Goal: Browse casually: Explore the website without a specific task or goal

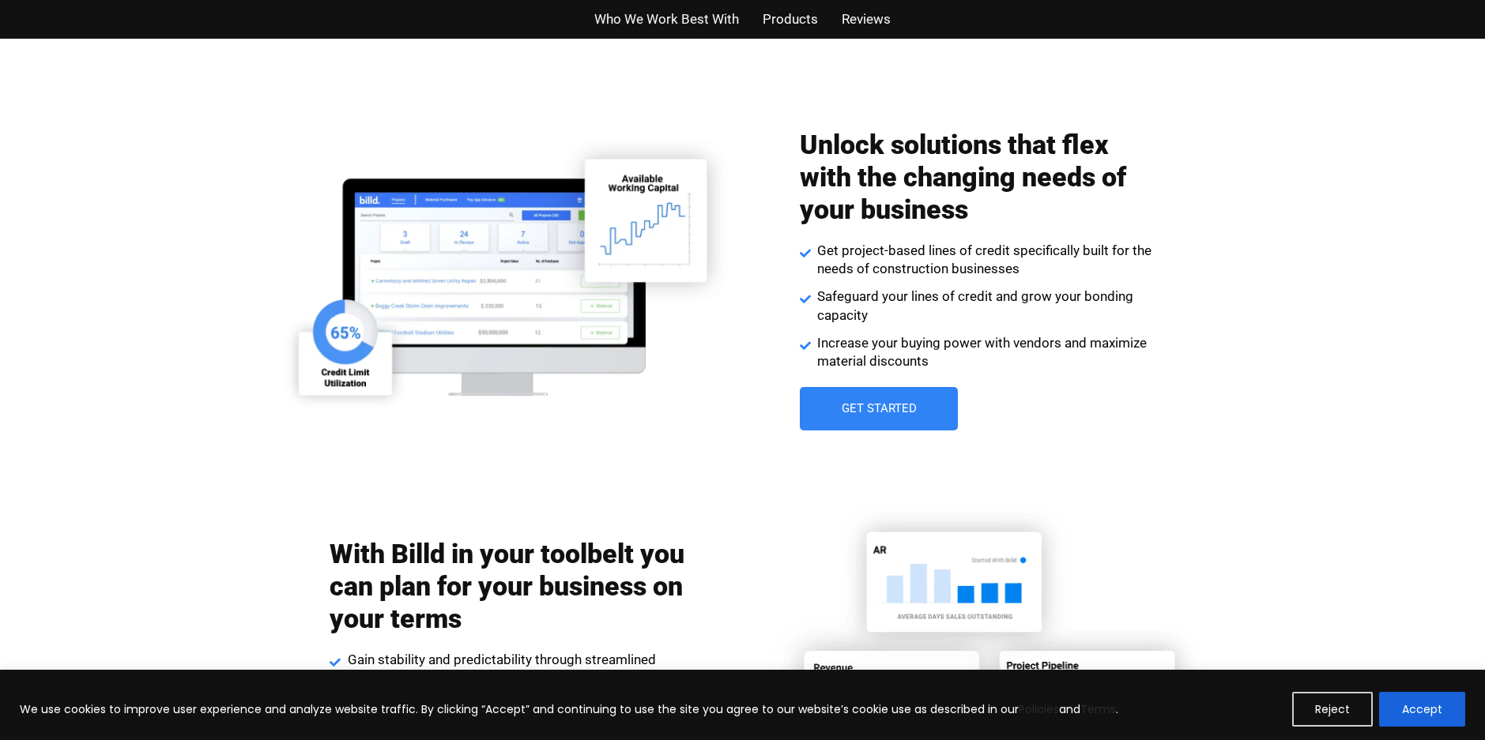
scroll to position [2133, 0]
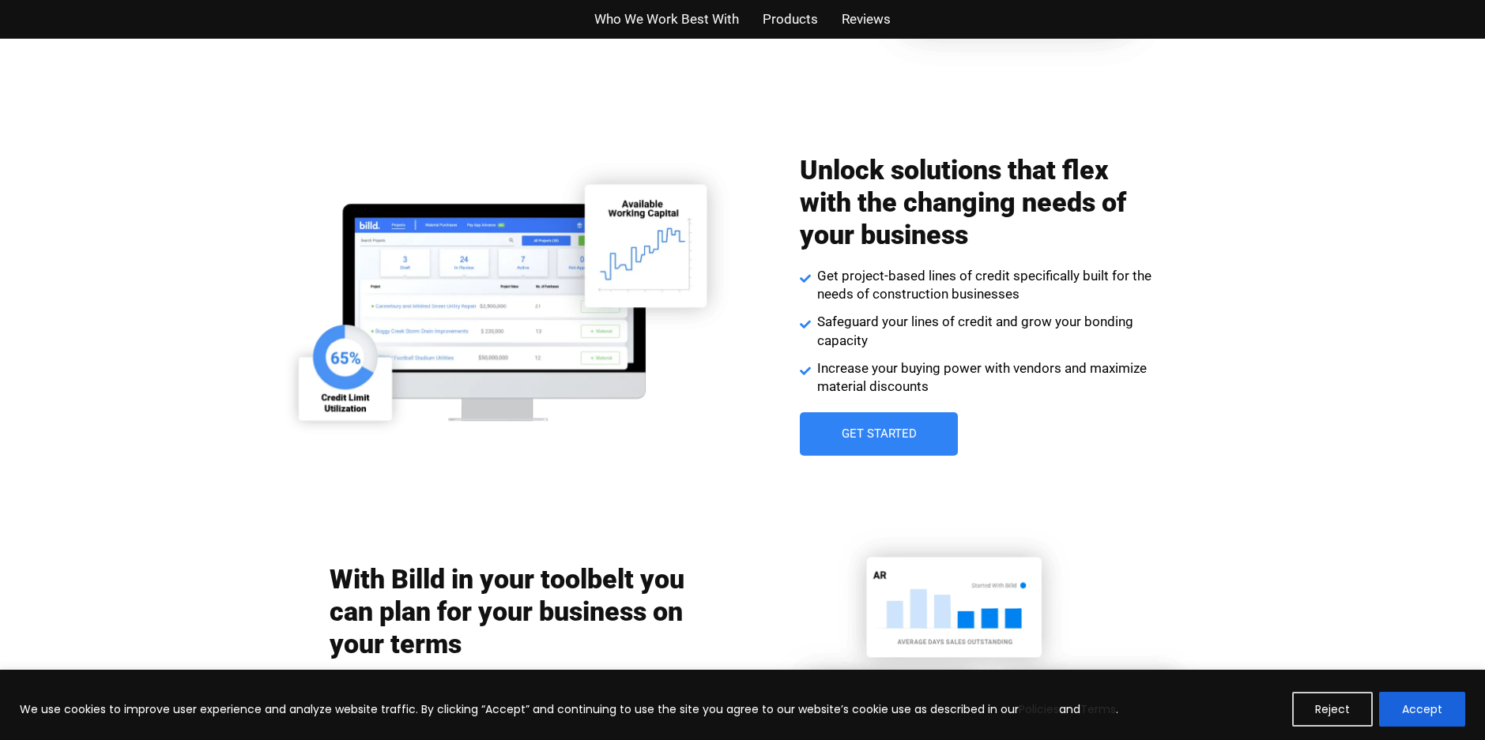
drag, startPoint x: 691, startPoint y: 349, endPoint x: 702, endPoint y: 363, distance: 17.4
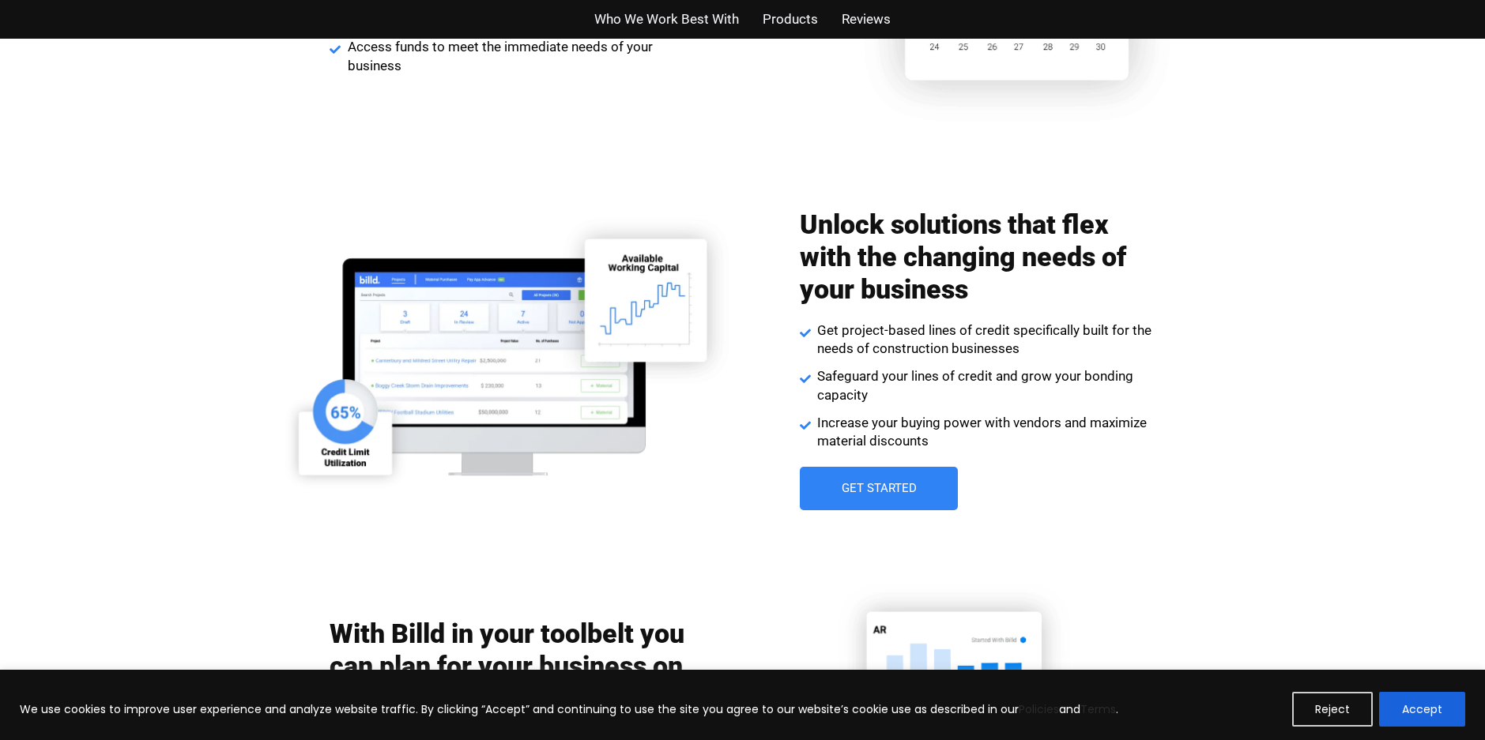
scroll to position [2054, 0]
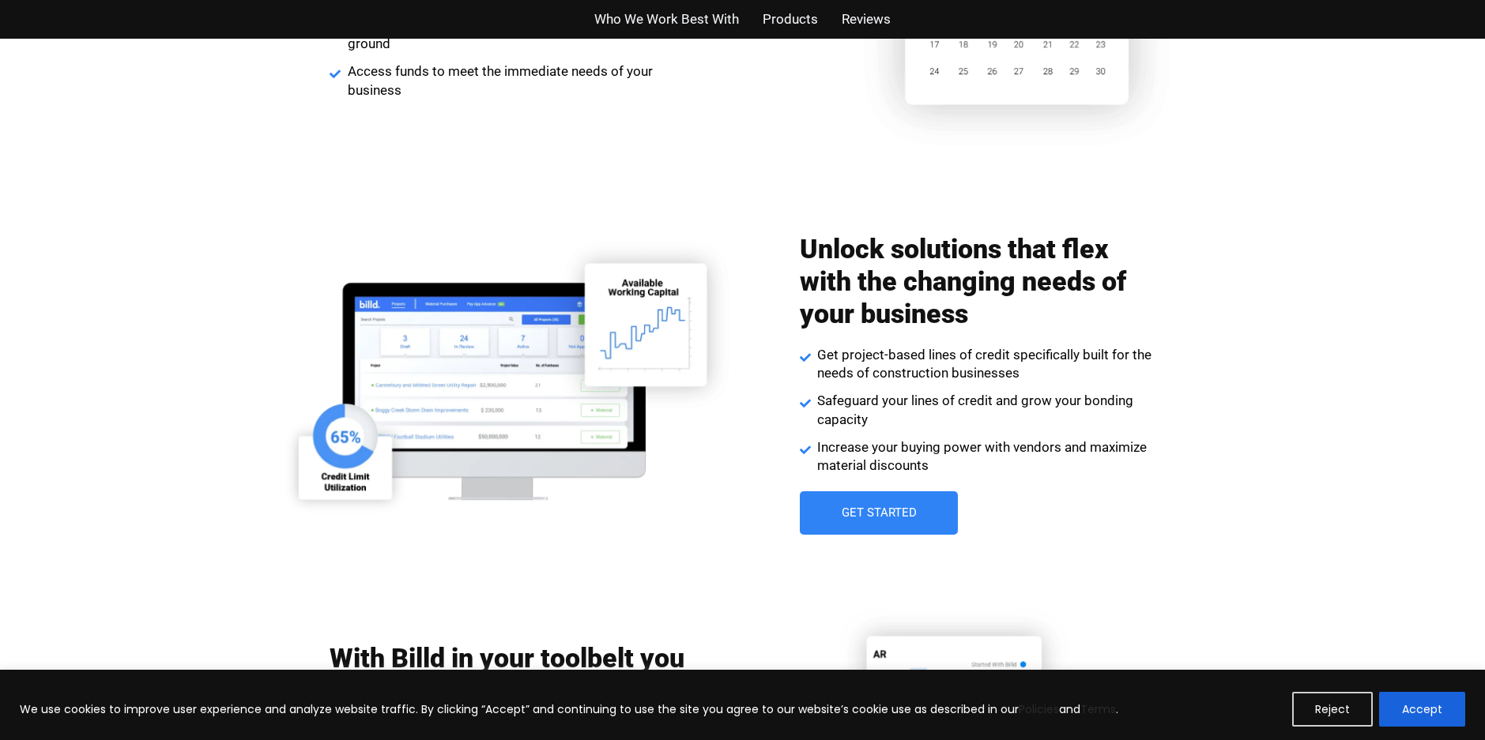
drag, startPoint x: 632, startPoint y: 333, endPoint x: -10, endPoint y: 659, distance: 720.5
drag, startPoint x: -10, startPoint y: 659, endPoint x: 525, endPoint y: 288, distance: 650.7
click at [525, 288] on img at bounding box center [504, 365] width 470 height 301
click at [725, 384] on img at bounding box center [504, 365] width 470 height 301
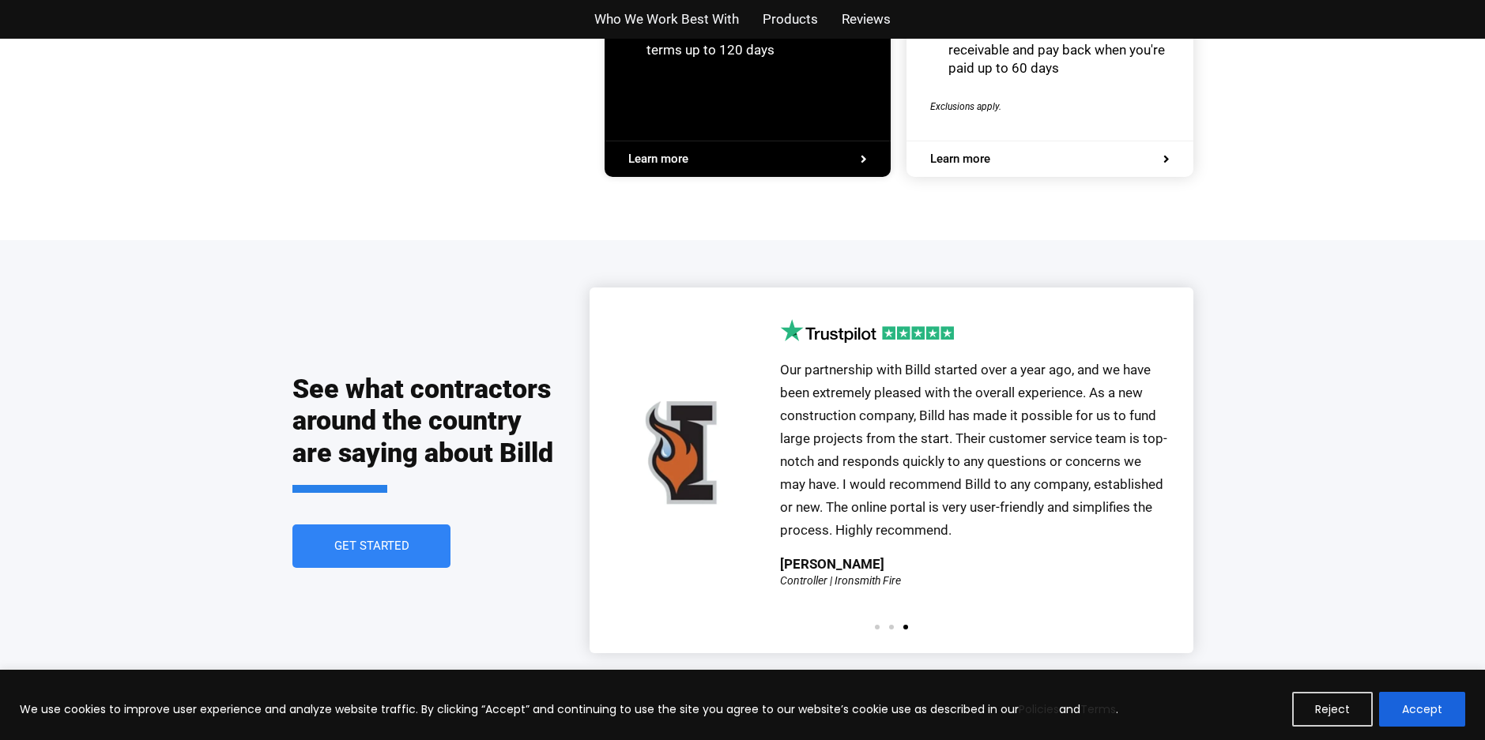
scroll to position [3555, 0]
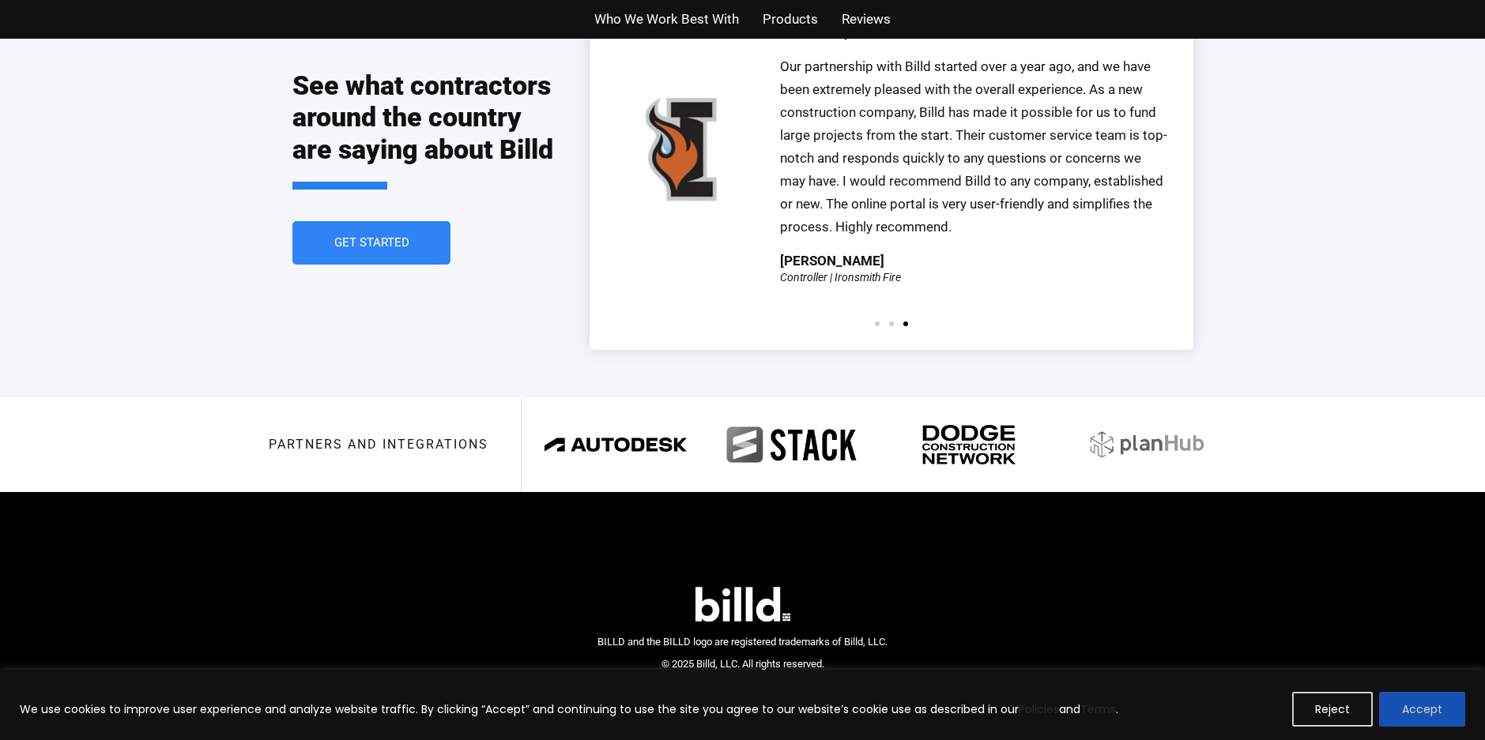
click at [1445, 713] on button "Accept" at bounding box center [1422, 709] width 86 height 35
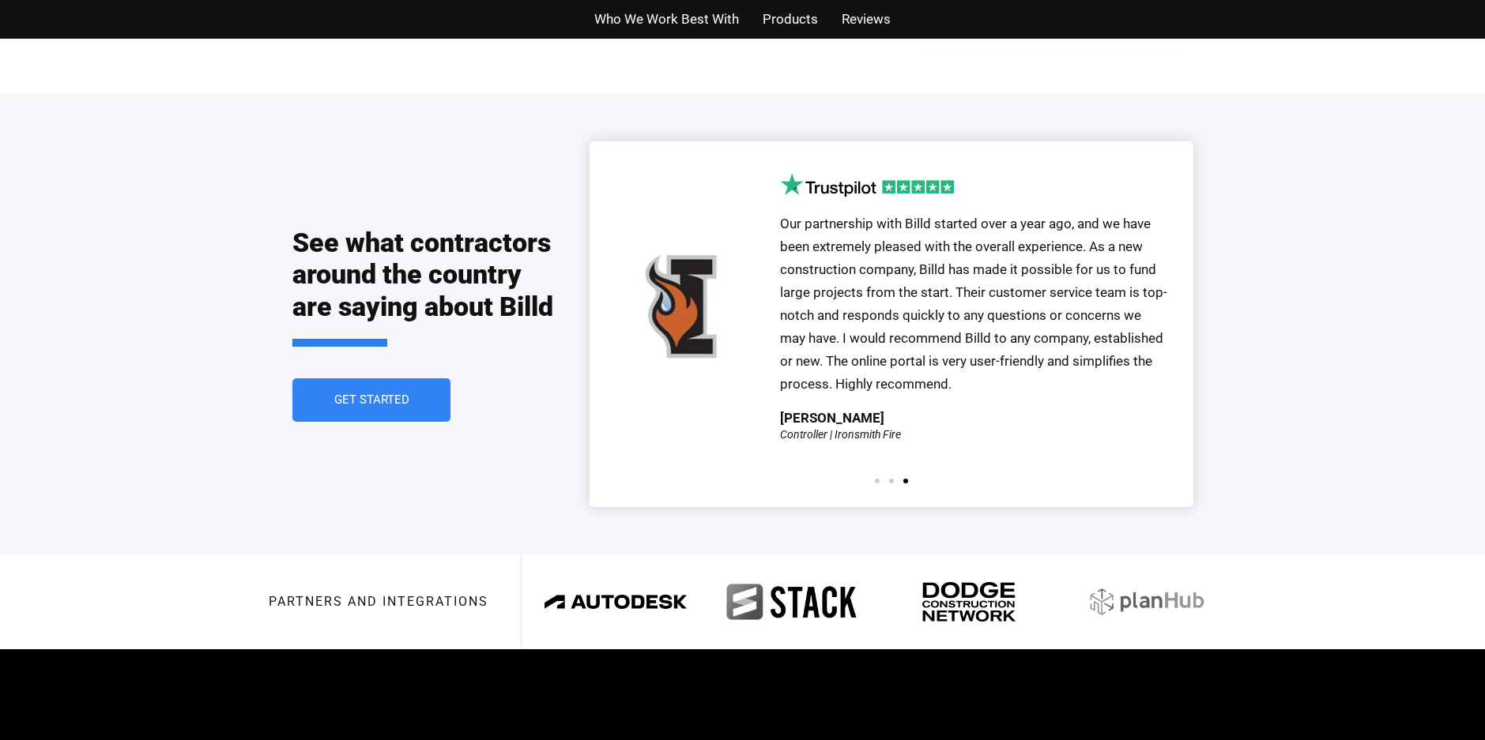
scroll to position [3397, 0]
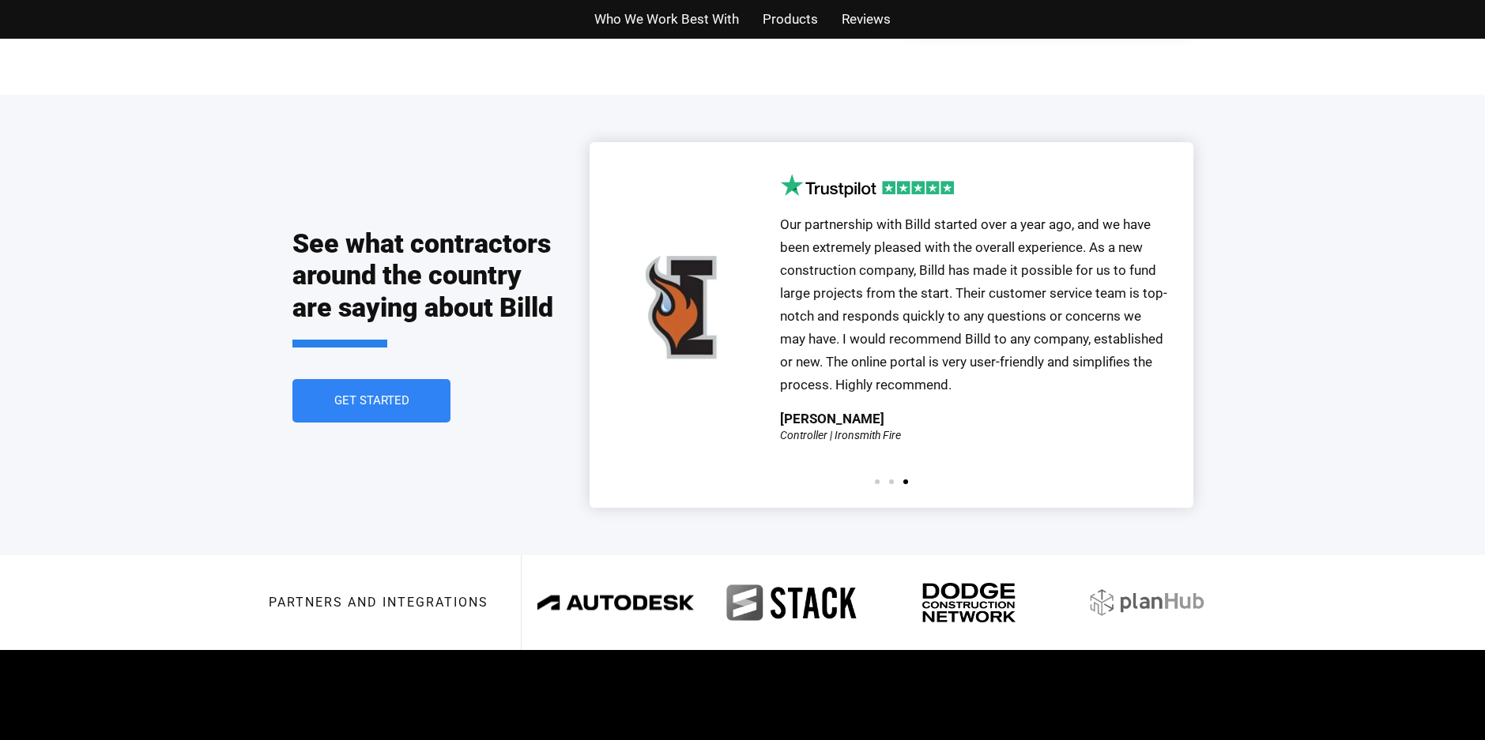
click at [602, 572] on img at bounding box center [615, 602] width 156 height 61
